Goal: Information Seeking & Learning: Learn about a topic

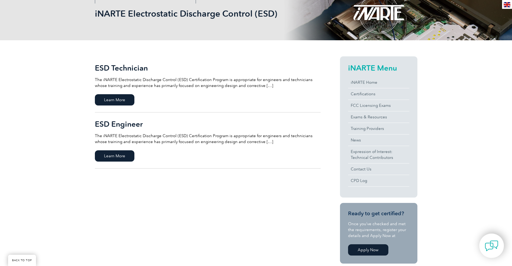
scroll to position [81, 0]
click at [112, 154] on span "Learn More" at bounding box center [115, 155] width 40 height 11
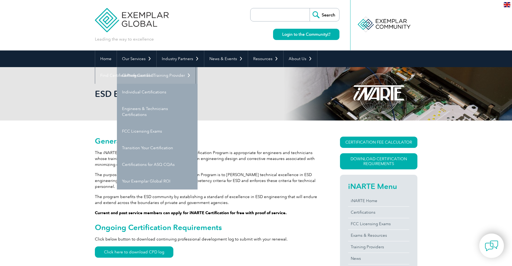
click at [152, 79] on link "Getting Certified" at bounding box center [157, 75] width 81 height 17
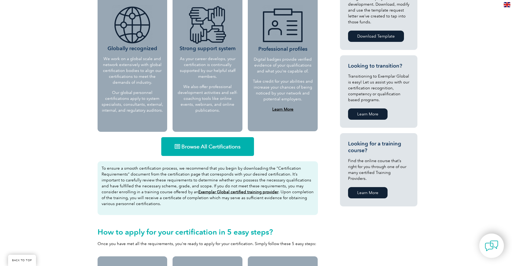
scroll to position [269, 0]
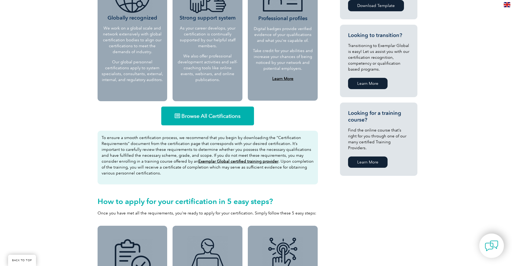
click at [200, 113] on span "Browse All Certifications" at bounding box center [210, 115] width 59 height 5
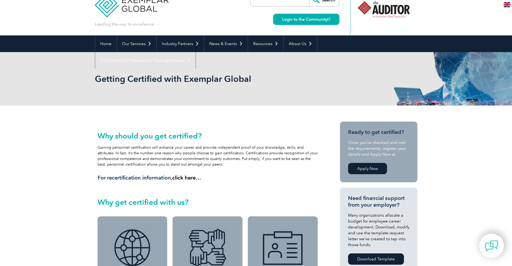
scroll to position [0, 0]
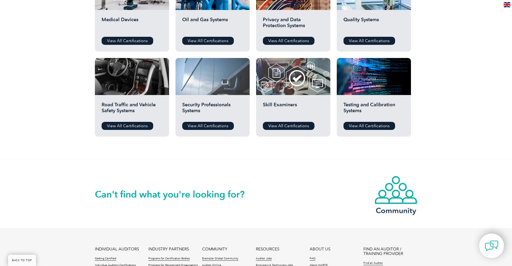
scroll to position [403, 0]
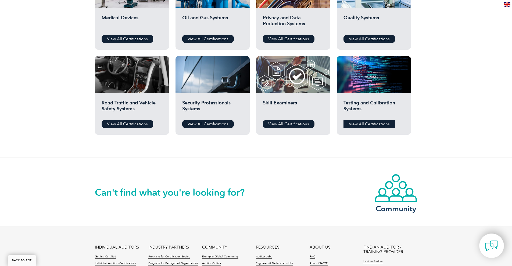
click at [360, 123] on link "View All Certifications" at bounding box center [370, 124] width 52 height 8
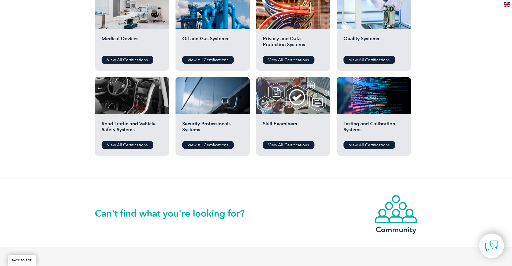
scroll to position [311, 0]
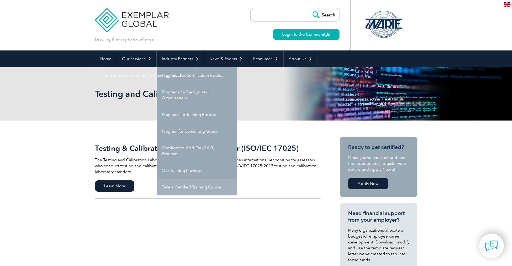
click at [204, 184] on link "Take a Certified Training Course" at bounding box center [197, 187] width 81 height 17
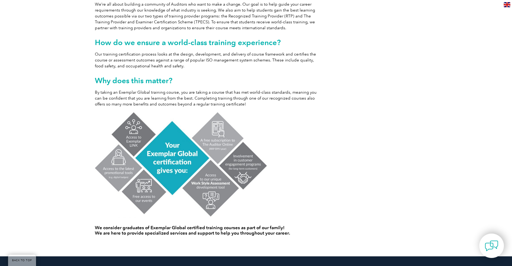
scroll to position [376, 0]
